Goal: Task Accomplishment & Management: Complete application form

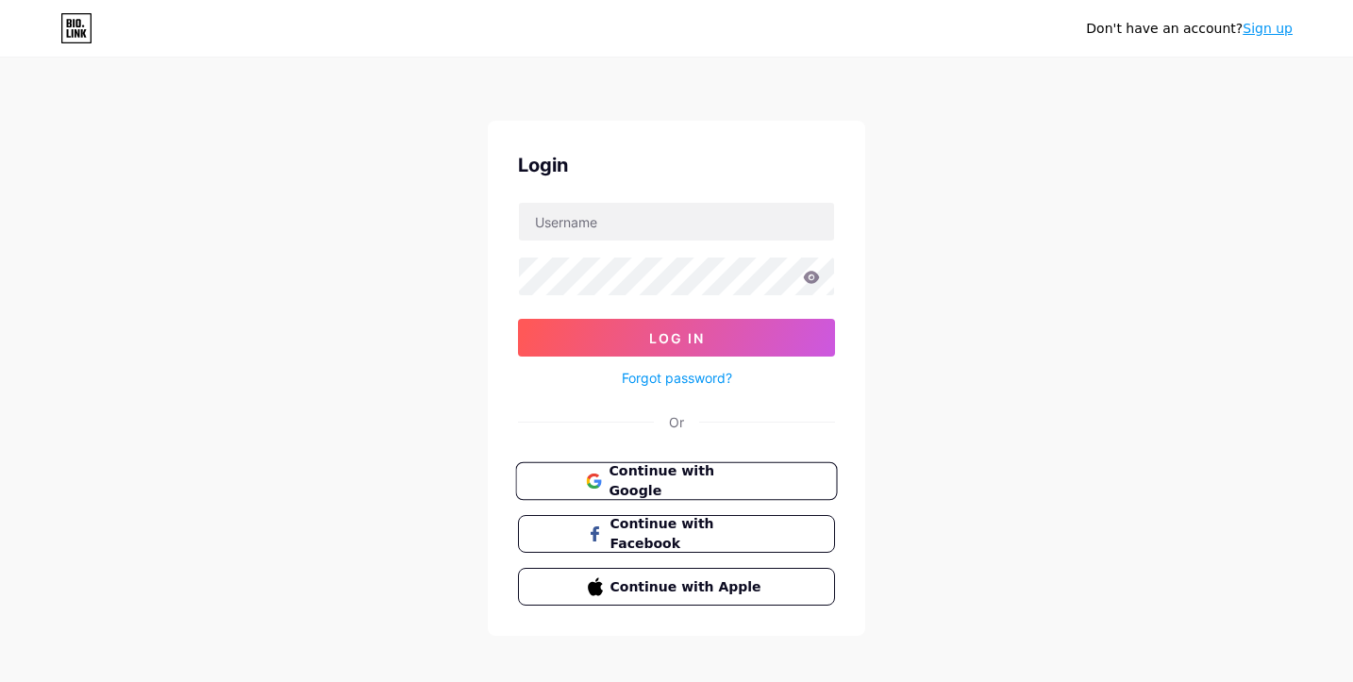
click at [627, 466] on button "Continue with Google" at bounding box center [676, 481] width 322 height 39
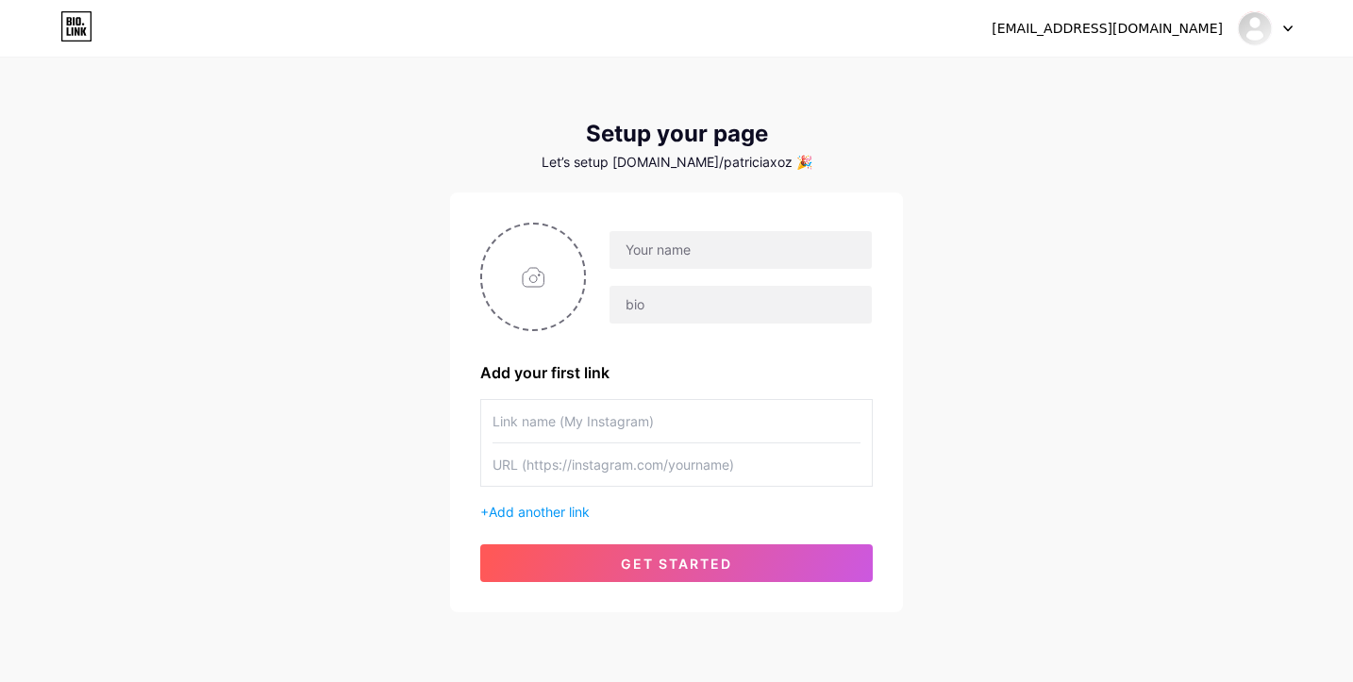
click at [733, 275] on div at bounding box center [729, 277] width 287 height 94
click at [724, 259] on input "text" at bounding box center [741, 250] width 262 height 38
